Goal: Task Accomplishment & Management: Manage account settings

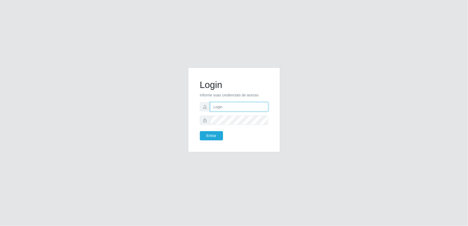
click at [229, 105] on input "text" at bounding box center [239, 106] width 58 height 9
click at [148, 82] on div "Login Informe suas credenciais de acesso francisco.albino Entrar" at bounding box center [234, 112] width 300 height 91
type input "fabioalbino1717@gmail.com"
click at [200, 131] on button "Entrar" at bounding box center [211, 135] width 23 height 9
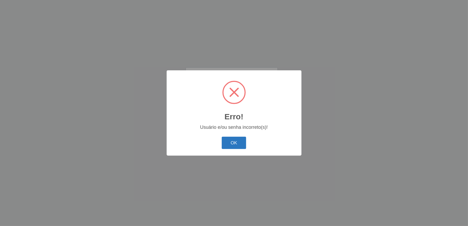
click at [230, 139] on button "OK" at bounding box center [234, 143] width 24 height 12
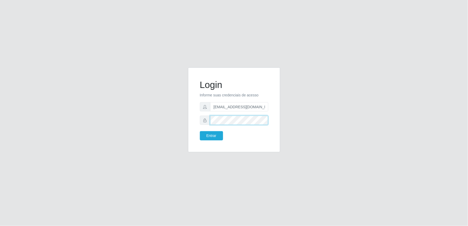
click at [161, 96] on div "Login Informe suas credenciais de acesso fabioalbino1717@gmail.com Entrar" at bounding box center [234, 112] width 300 height 91
click at [200, 131] on button "Entrar" at bounding box center [211, 135] width 23 height 9
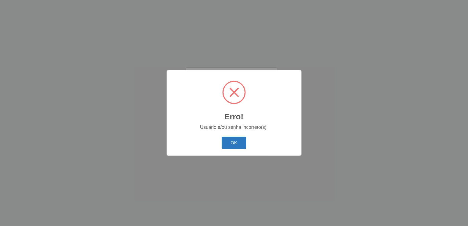
click at [238, 143] on button "OK" at bounding box center [234, 143] width 24 height 12
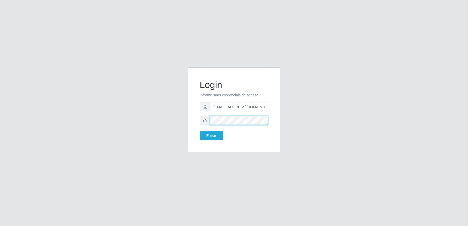
click at [167, 109] on div "Login Informe suas credenciais de acesso fabioalbino1717@gmail.com Entrar" at bounding box center [234, 112] width 300 height 91
click at [200, 131] on button "Entrar" at bounding box center [211, 135] width 23 height 9
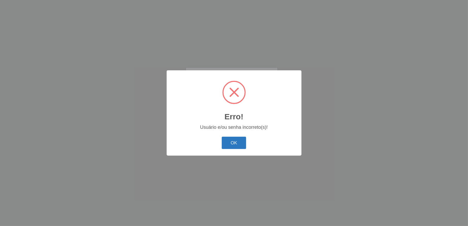
click at [227, 146] on button "OK" at bounding box center [234, 143] width 24 height 12
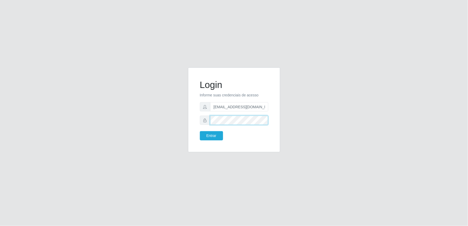
click at [195, 117] on div "Login Informe suas credenciais de acesso fabioalbino1717@gmail.com Entrar" at bounding box center [234, 110] width 79 height 72
click at [200, 131] on button "Entrar" at bounding box center [211, 135] width 23 height 9
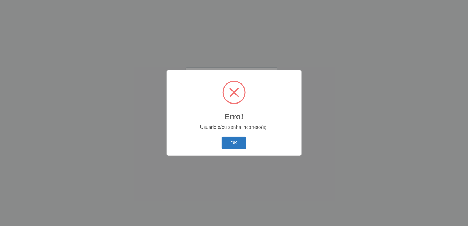
click at [236, 139] on button "OK" at bounding box center [234, 143] width 24 height 12
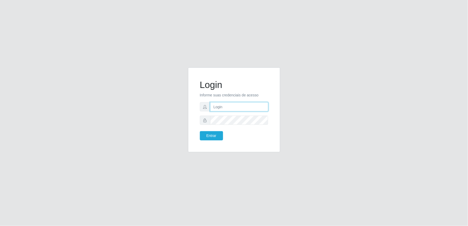
click at [223, 103] on input "text" at bounding box center [239, 106] width 58 height 9
type input "[EMAIL_ADDRESS][DOMAIN_NAME]"
click at [200, 131] on button "Entrar" at bounding box center [211, 135] width 23 height 9
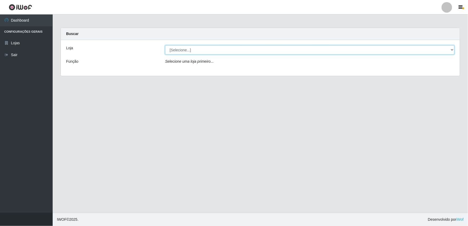
click at [450, 49] on select "[Selecione...] Queiroz Atacadão - Ceará Mirim" at bounding box center [309, 49] width 289 height 9
select select "465"
click at [165, 45] on select "[Selecione...] Queiroz Atacadão - Ceará Mirim" at bounding box center [309, 49] width 289 height 9
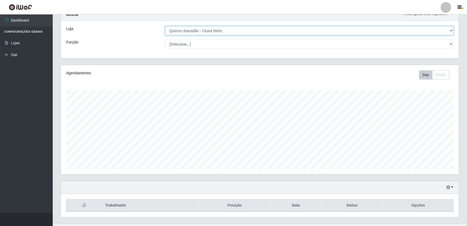
scroll to position [30, 0]
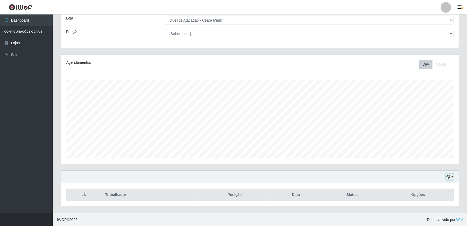
click at [449, 175] on icon "button" at bounding box center [448, 177] width 4 height 4
click at [440, 158] on button "1 Semana" at bounding box center [432, 156] width 42 height 11
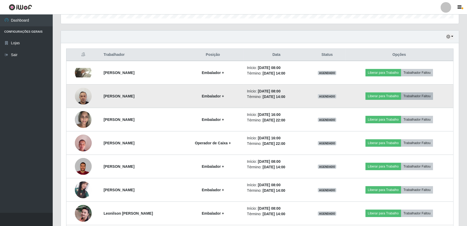
scroll to position [171, 0]
